Goal: Information Seeking & Learning: Learn about a topic

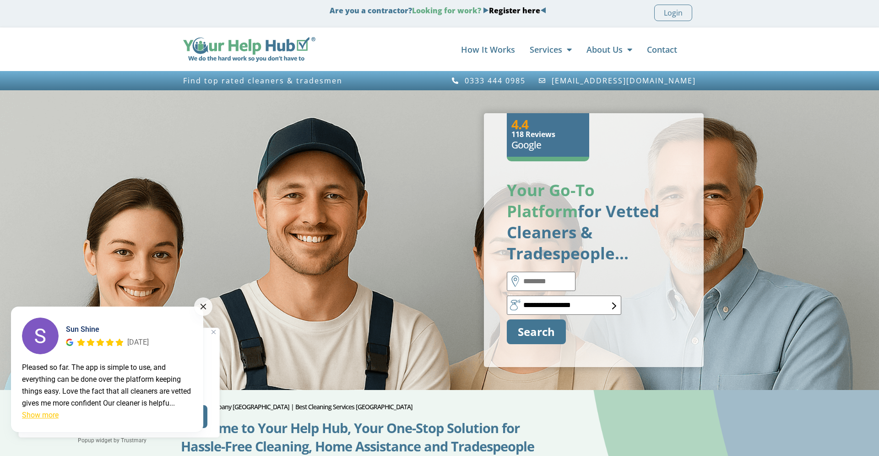
click at [207, 306] on button at bounding box center [203, 306] width 18 height 18
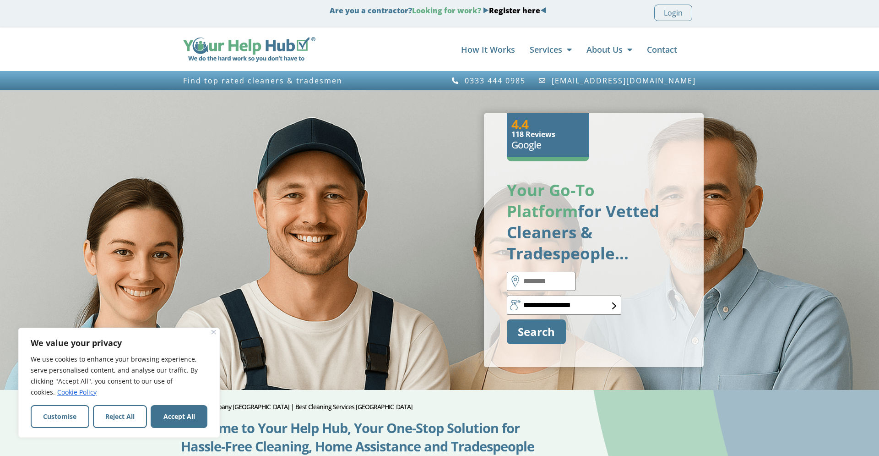
click at [208, 335] on div "We value your privacy We use cookies to enhance your browsing experience, serve…" at bounding box center [119, 383] width 202 height 110
click at [557, 295] on select "**********" at bounding box center [564, 304] width 115 height 19
click at [217, 329] on div "We value your privacy We use cookies to enhance your browsing experience, serve…" at bounding box center [119, 383] width 202 height 110
click at [216, 329] on div "We value your privacy We use cookies to enhance your browsing experience, serve…" at bounding box center [119, 383] width 202 height 110
click at [212, 331] on img "Close" at bounding box center [214, 332] width 4 height 4
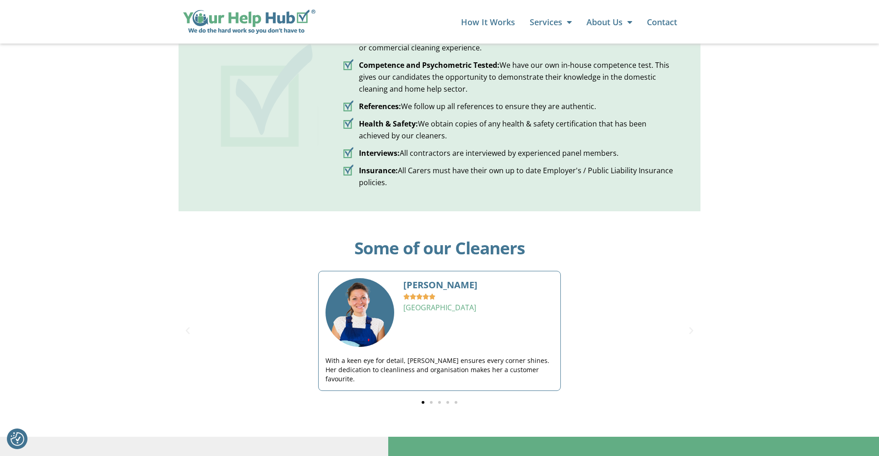
scroll to position [2918, 0]
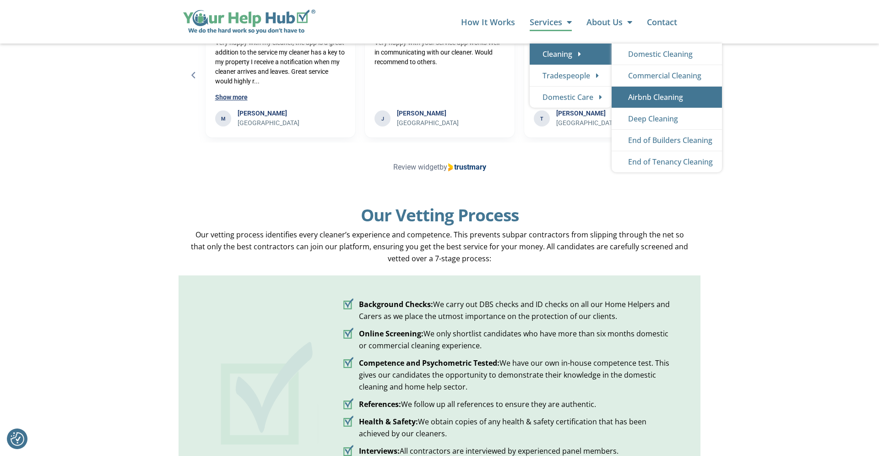
click at [691, 97] on link "Airbnb Cleaning" at bounding box center [667, 97] width 110 height 21
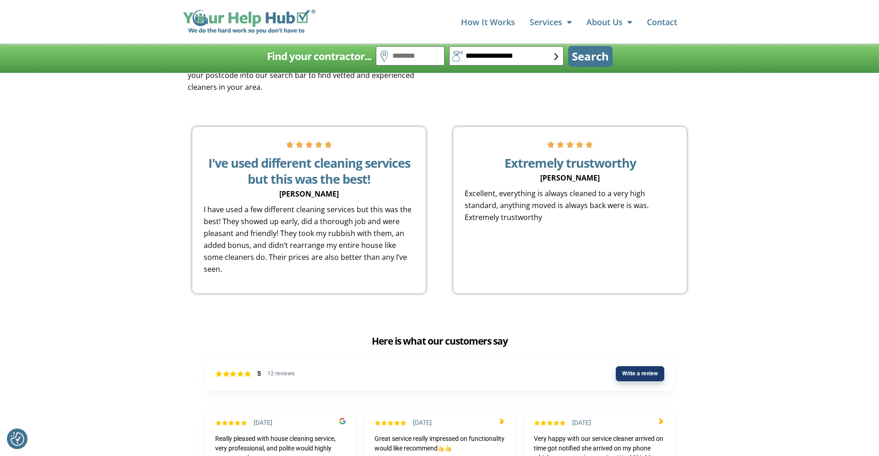
scroll to position [1872, 0]
